Goal: Task Accomplishment & Management: Manage account settings

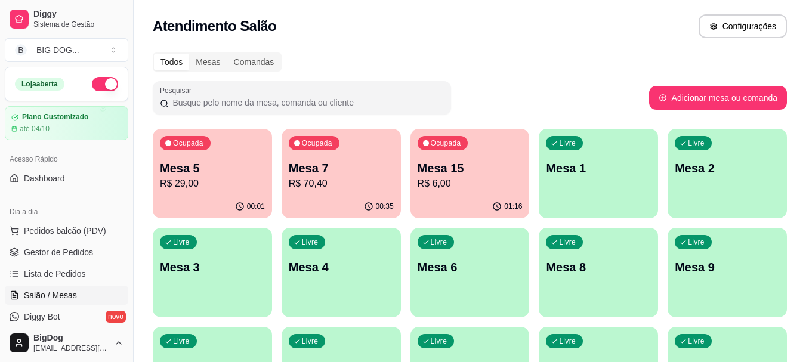
click at [360, 184] on p "R$ 70,40" at bounding box center [341, 184] width 105 height 14
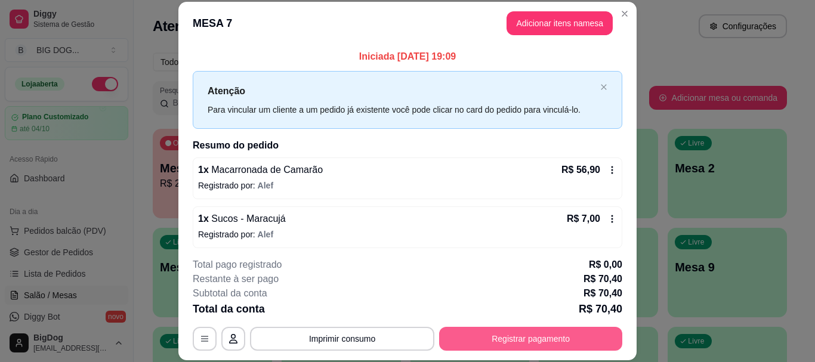
click at [468, 330] on button "Registrar pagamento" at bounding box center [530, 339] width 183 height 24
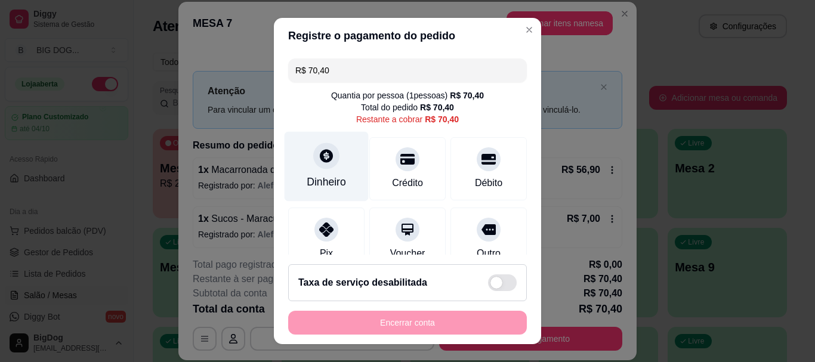
click at [335, 163] on div "Dinheiro" at bounding box center [327, 167] width 84 height 70
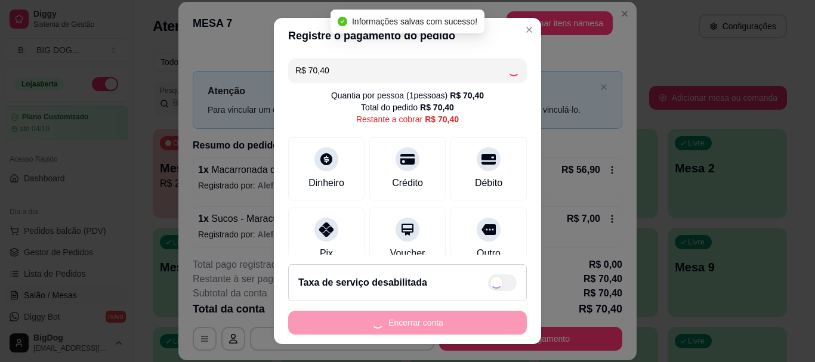
type input "R$ 0,00"
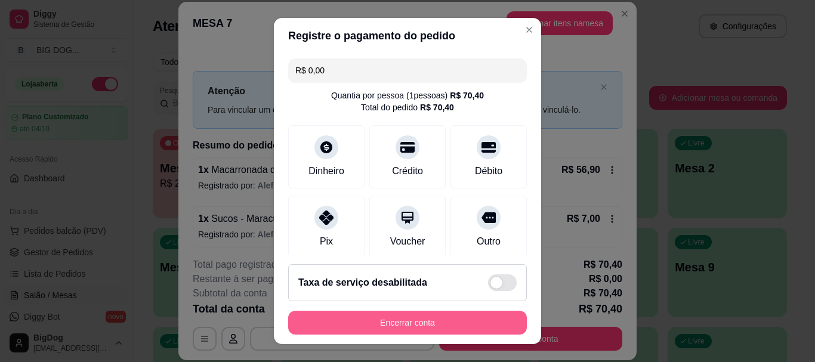
click at [371, 317] on button "Encerrar conta" at bounding box center [407, 323] width 239 height 24
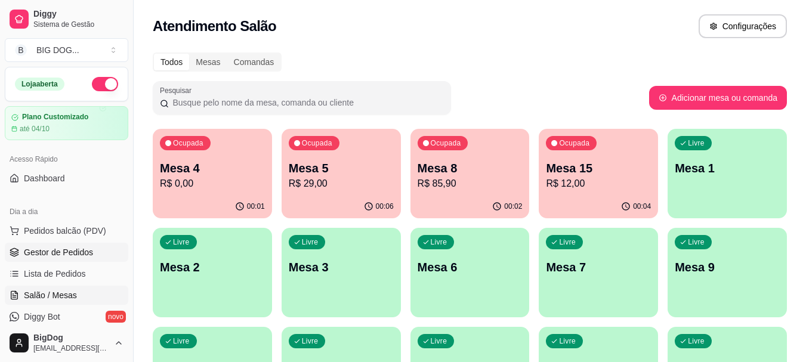
click at [59, 248] on span "Gestor de Pedidos" at bounding box center [58, 252] width 69 height 12
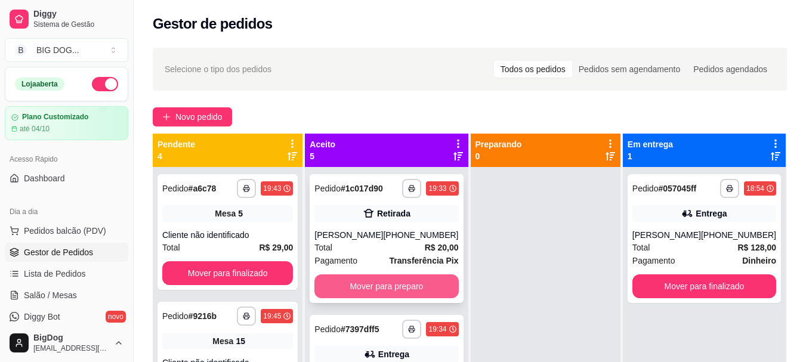
click at [381, 292] on button "Mover para preparo" at bounding box center [386, 286] width 144 height 24
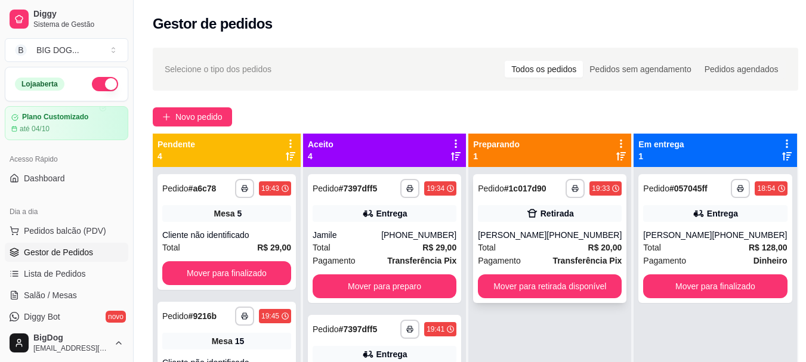
click at [557, 233] on div "[PHONE_NUMBER]" at bounding box center [583, 235] width 75 height 12
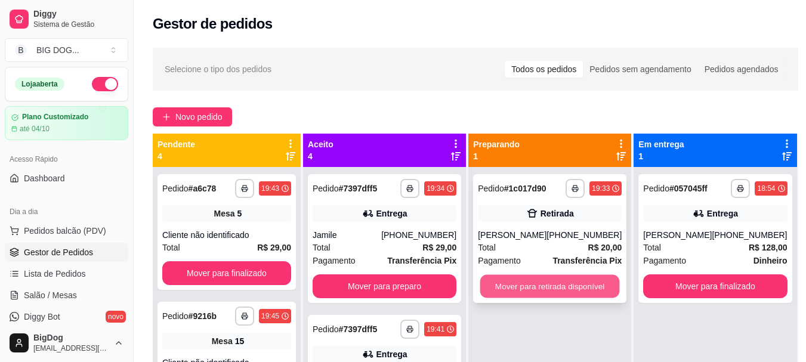
click at [545, 289] on button "Mover para retirada disponível" at bounding box center [550, 286] width 140 height 23
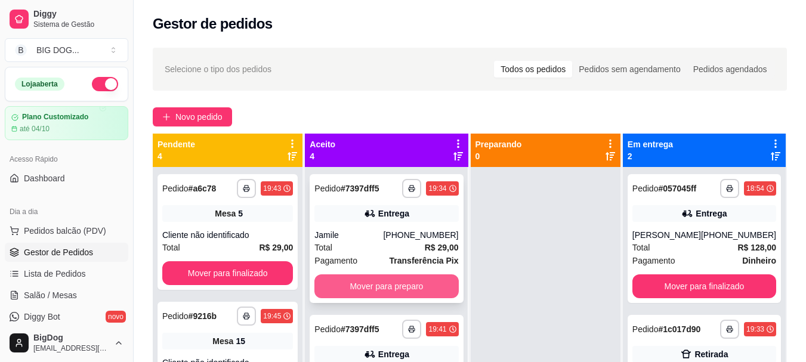
click at [415, 282] on button "Mover para preparo" at bounding box center [386, 286] width 144 height 24
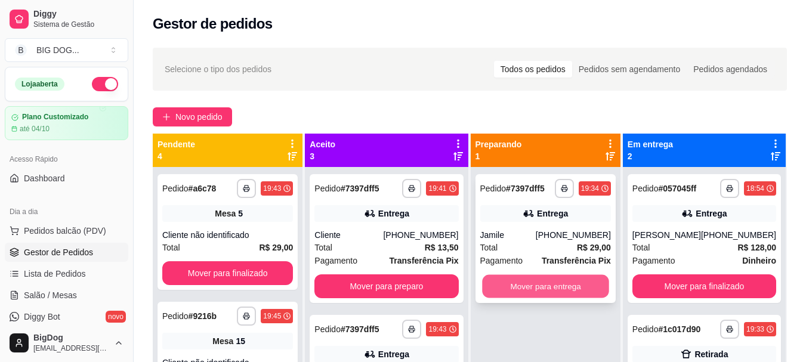
click at [514, 289] on button "Mover para entrega" at bounding box center [545, 286] width 127 height 23
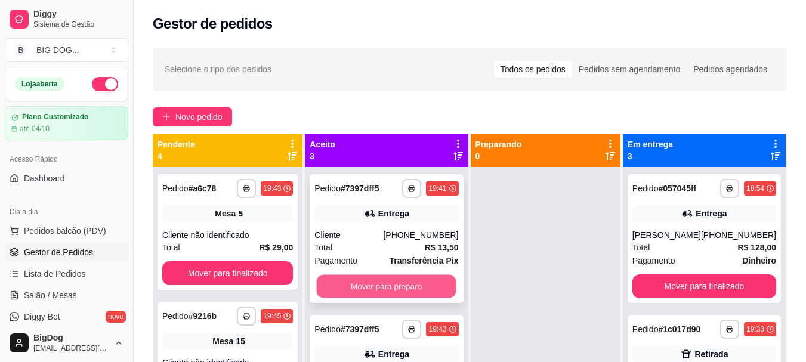
click at [369, 279] on button "Mover para preparo" at bounding box center [387, 286] width 140 height 23
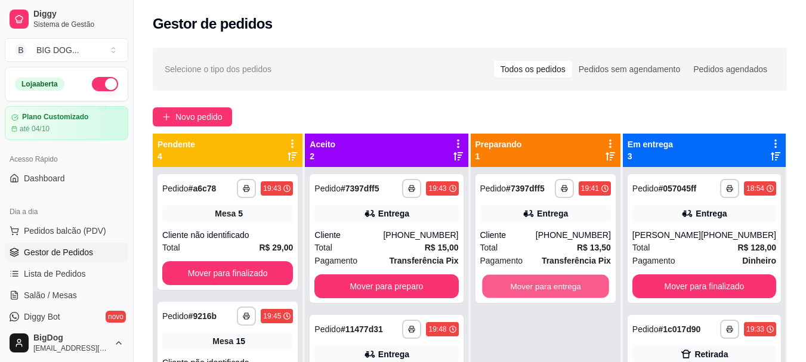
click at [526, 295] on button "Mover para entrega" at bounding box center [545, 286] width 127 height 23
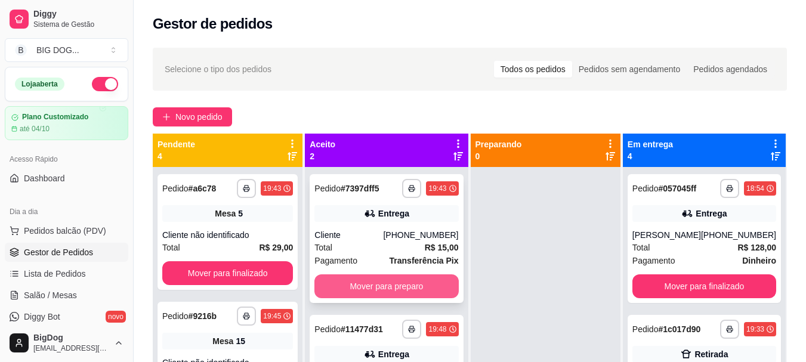
click at [418, 291] on button "Mover para preparo" at bounding box center [386, 286] width 144 height 24
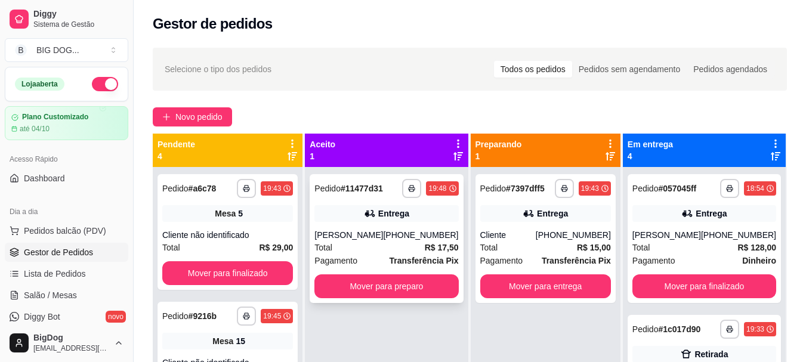
click at [434, 235] on div "[PHONE_NUMBER]" at bounding box center [420, 235] width 75 height 12
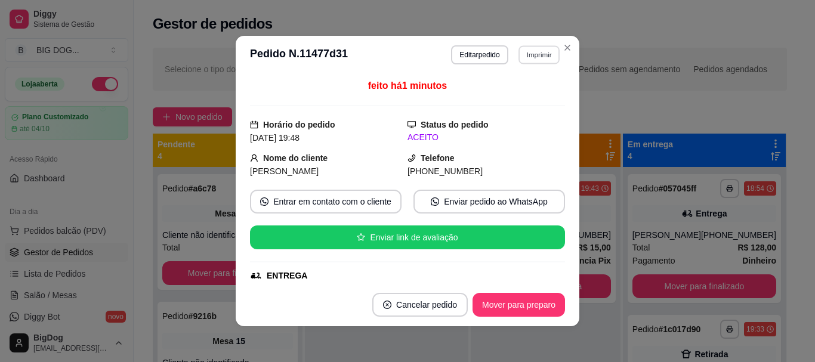
click at [540, 52] on button "Imprimir" at bounding box center [538, 54] width 41 height 18
click at [522, 93] on button "IMPRESSORA" at bounding box center [513, 96] width 84 height 18
click at [537, 54] on button "Imprimir" at bounding box center [538, 54] width 41 height 18
click at [513, 90] on button "IMPRESSORA" at bounding box center [513, 96] width 87 height 19
click at [537, 54] on button "Imprimir" at bounding box center [539, 54] width 42 height 19
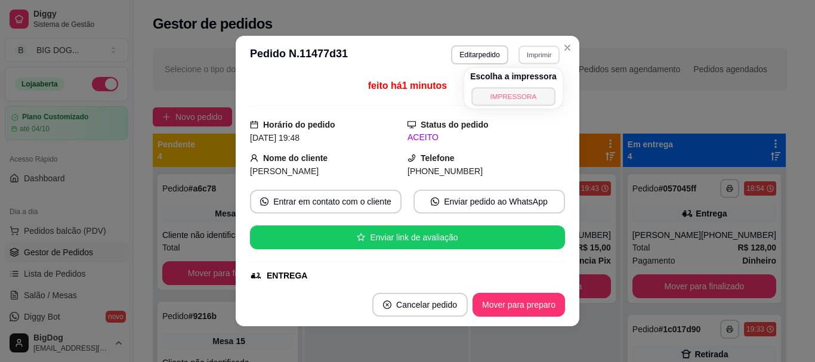
click at [513, 93] on button "IMPRESSORA" at bounding box center [513, 96] width 84 height 18
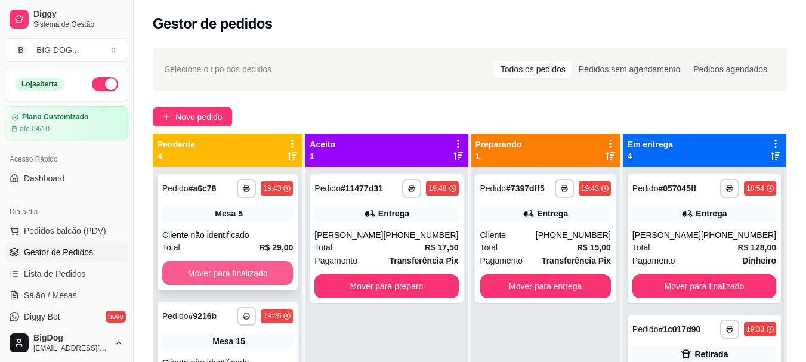
click at [247, 268] on button "Mover para finalizado" at bounding box center [227, 273] width 131 height 24
click at [247, 268] on button "Mover para finalizado" at bounding box center [227, 273] width 127 height 23
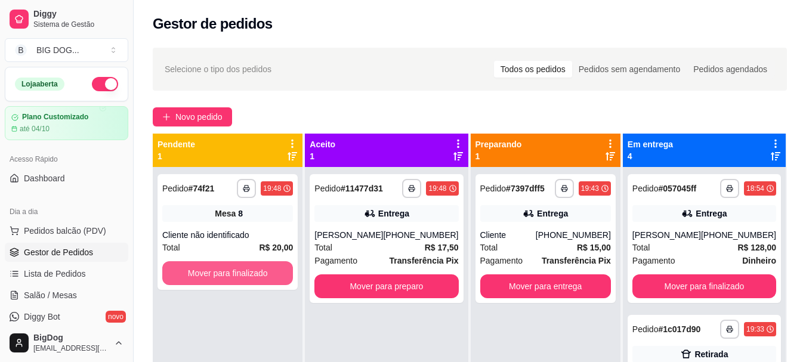
click at [247, 268] on button "Mover para finalizado" at bounding box center [227, 273] width 131 height 24
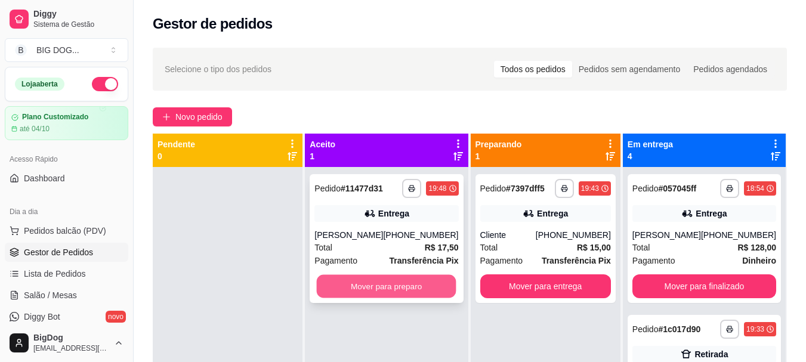
click at [333, 282] on button "Mover para preparo" at bounding box center [387, 286] width 140 height 23
